Goal: Answer question/provide support

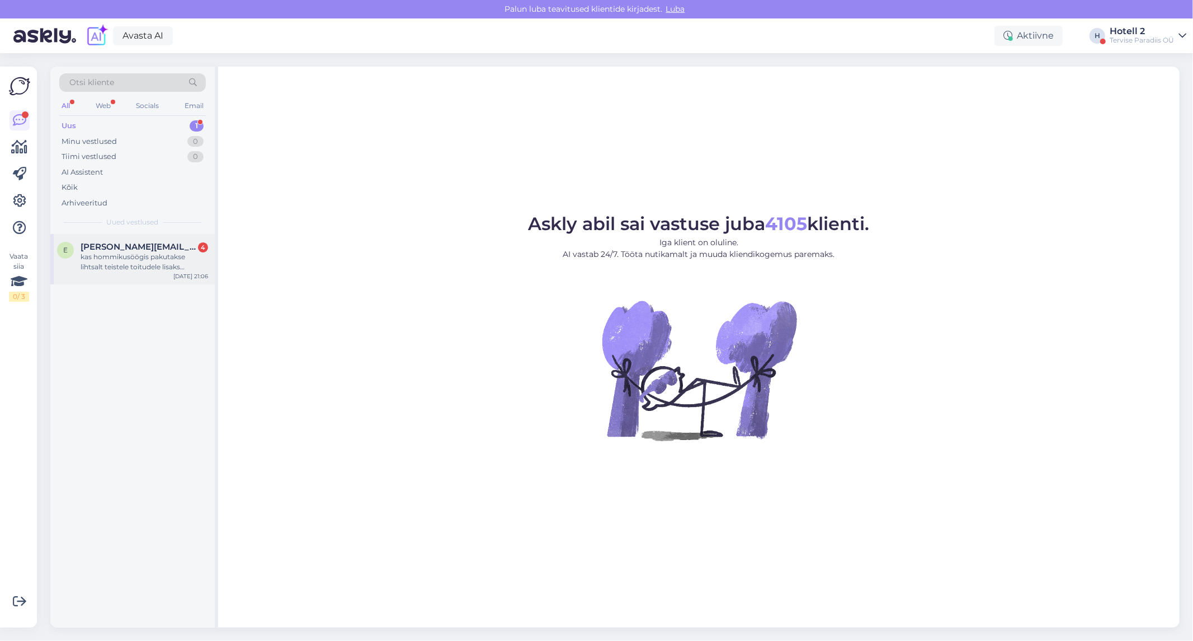
click at [92, 242] on span "[PERSON_NAME][EMAIL_ADDRESS][DOMAIN_NAME]" at bounding box center [139, 247] width 116 height 10
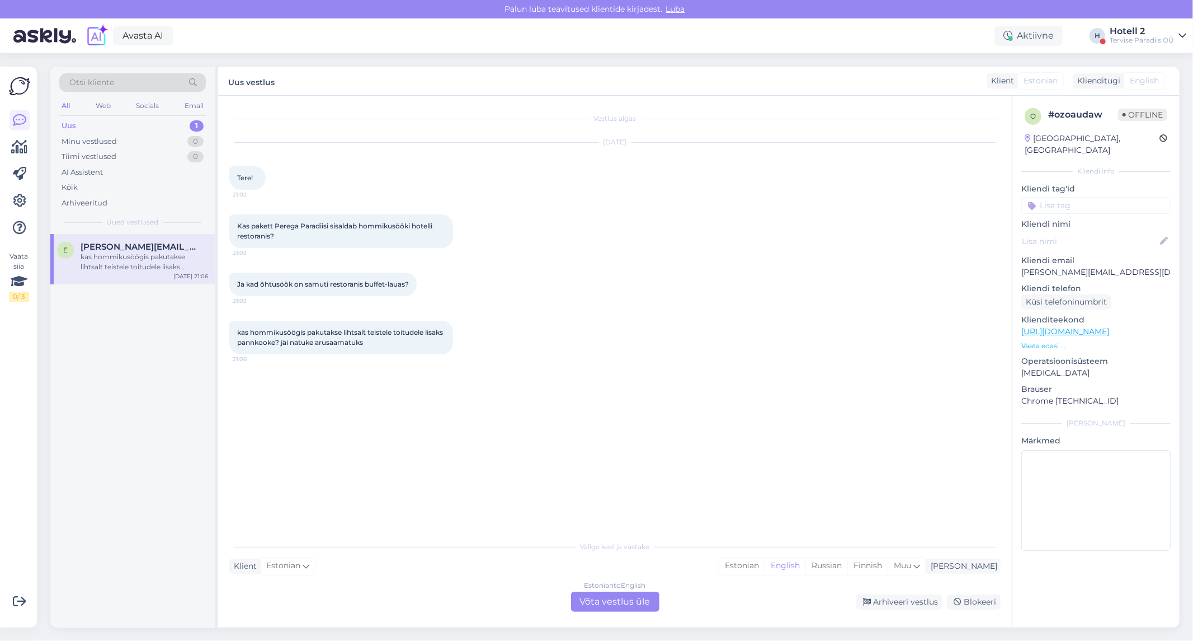
click at [620, 601] on div "Estonian to English Võta vestlus üle" at bounding box center [615, 601] width 88 height 20
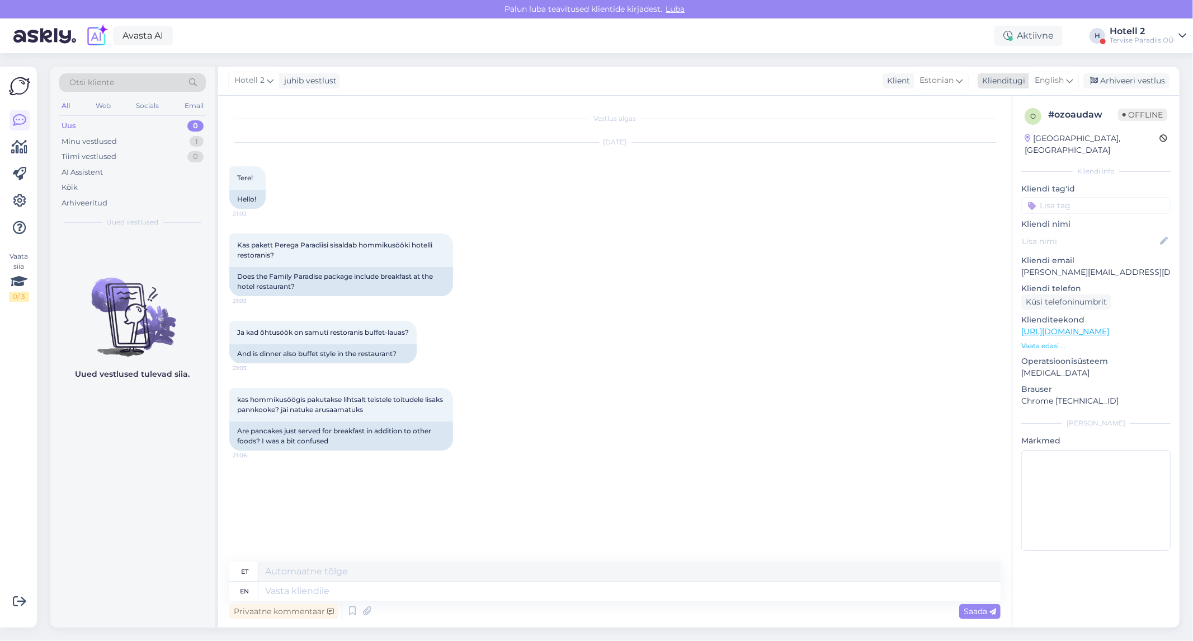
click at [1066, 85] on icon at bounding box center [1069, 80] width 7 height 12
type input "est"
click at [997, 125] on link "Estonian" at bounding box center [1028, 130] width 123 height 18
click at [277, 593] on textarea at bounding box center [614, 588] width 771 height 23
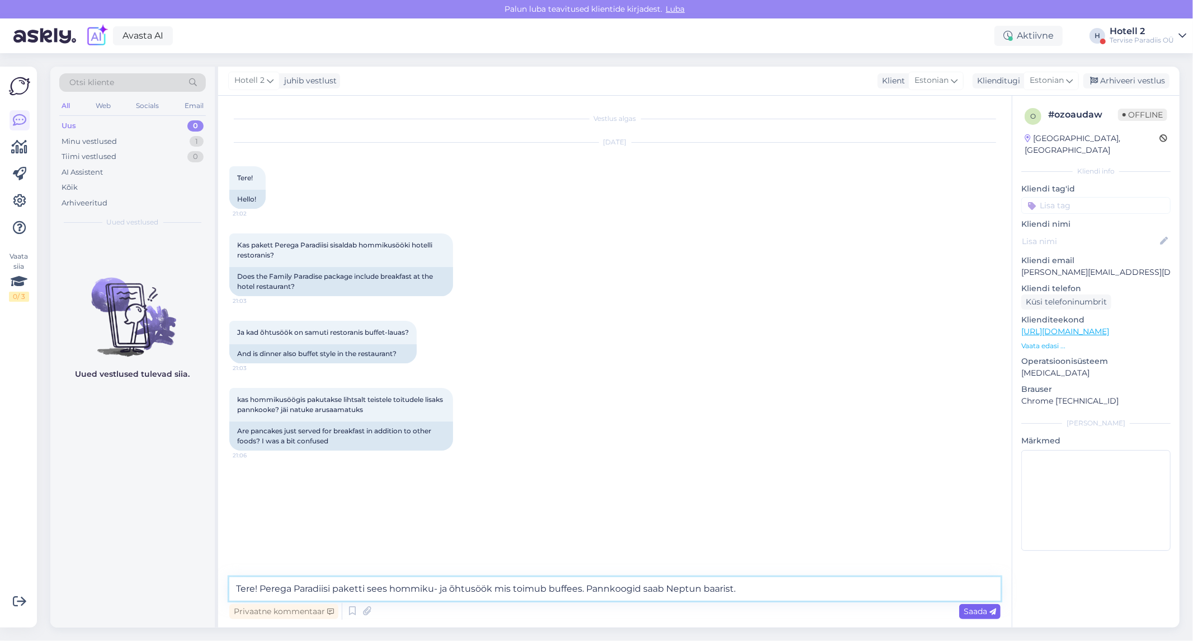
type textarea "Tere! Perega Paradiisi paketti sees hommiku- ja õhtusöök mis toimub buffees. Pa…"
click at [981, 614] on span "Saada" at bounding box center [980, 611] width 32 height 10
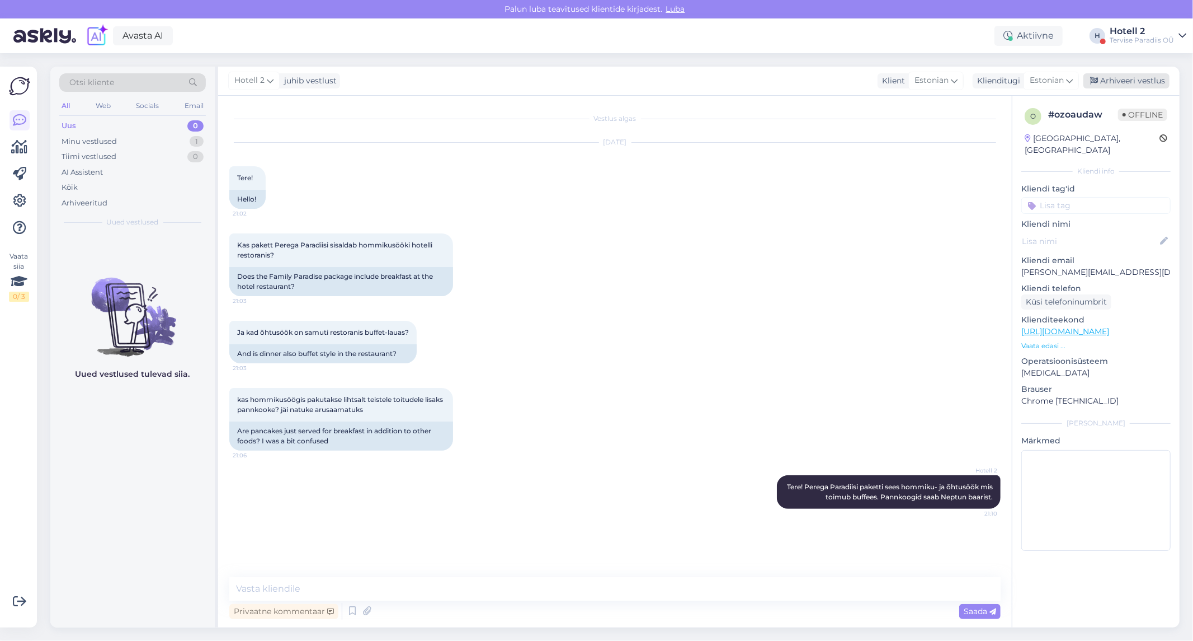
click at [1137, 78] on div "Arhiveeri vestlus" at bounding box center [1127, 80] width 86 height 15
